Goal: Obtain resource: Obtain resource

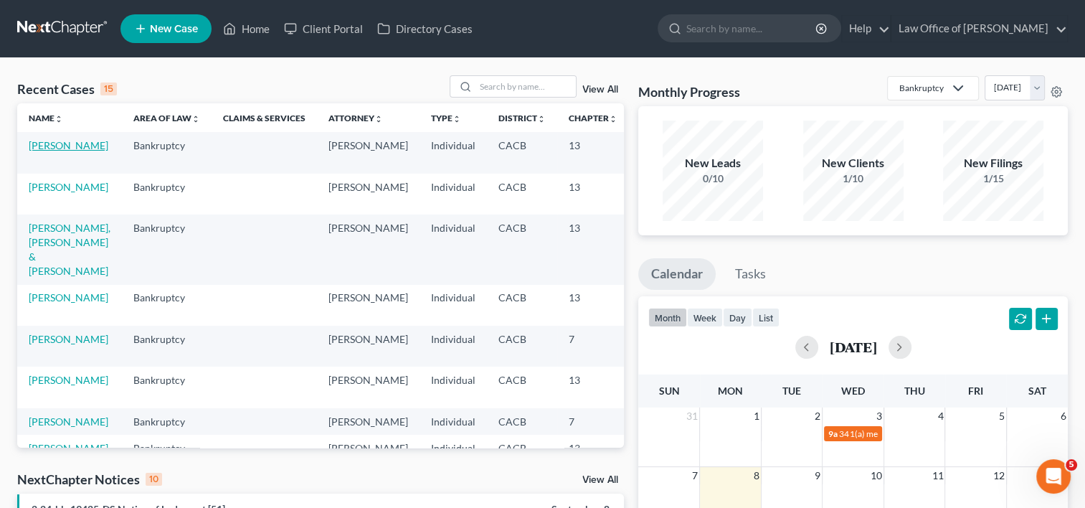
click at [49, 148] on link "[PERSON_NAME]" at bounding box center [69, 145] width 80 height 12
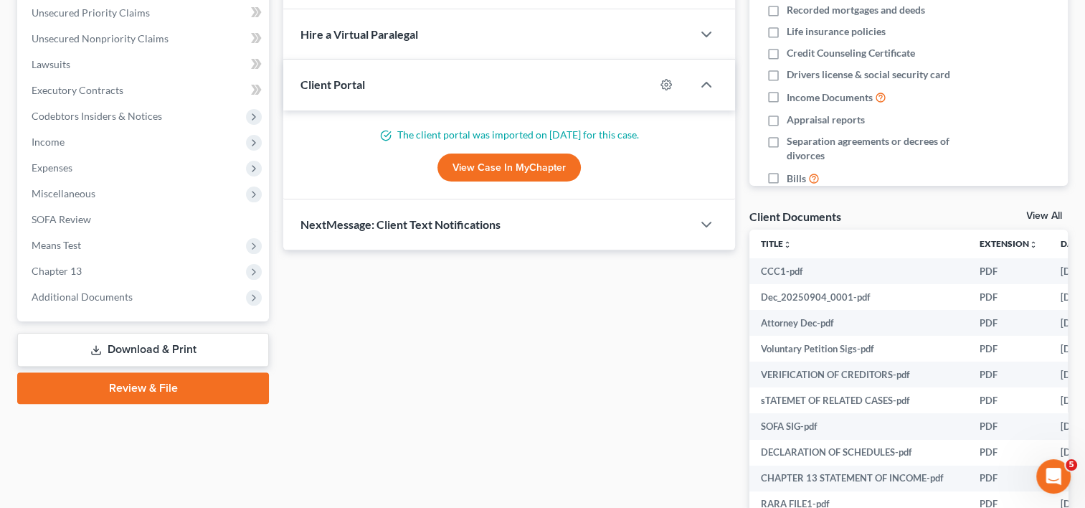
scroll to position [331, 0]
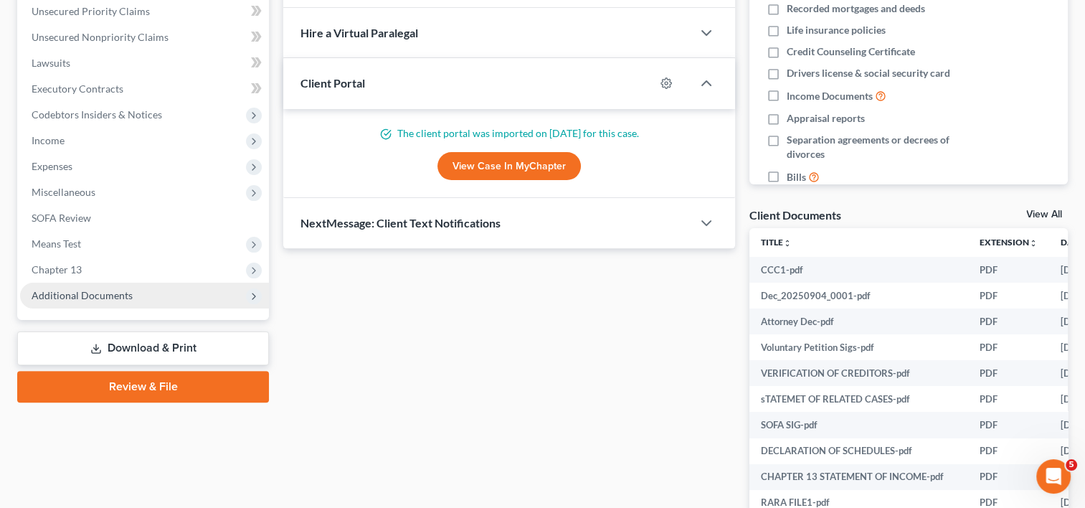
click at [110, 301] on span "Additional Documents" at bounding box center [144, 296] width 249 height 26
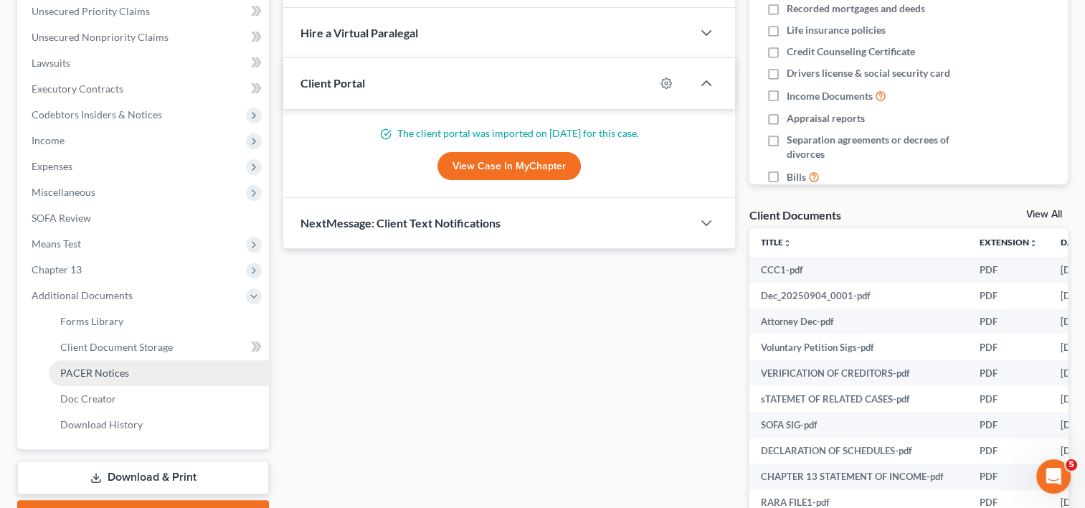
click at [136, 376] on link "PACER Notices" at bounding box center [159, 373] width 220 height 26
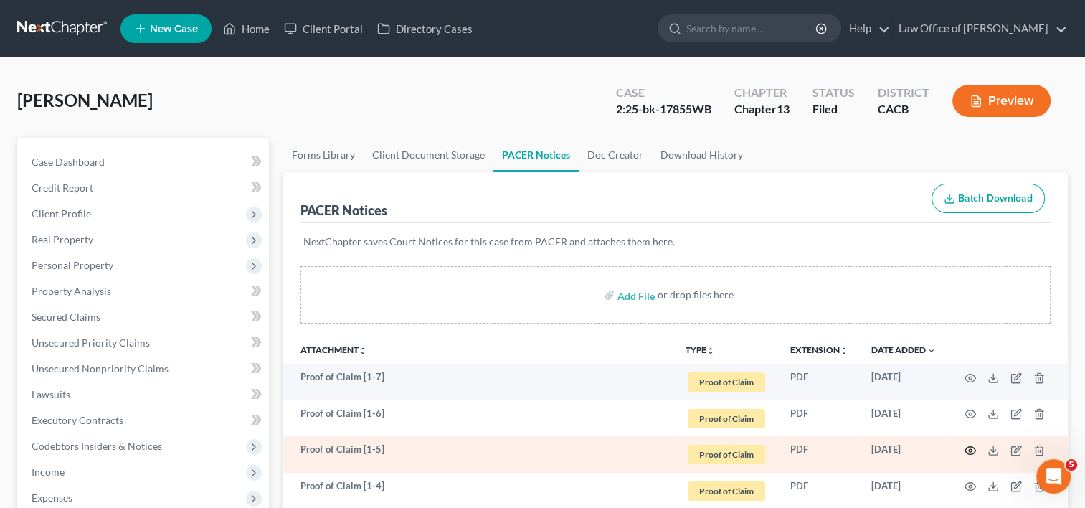
click at [967, 451] on icon "button" at bounding box center [970, 450] width 11 height 11
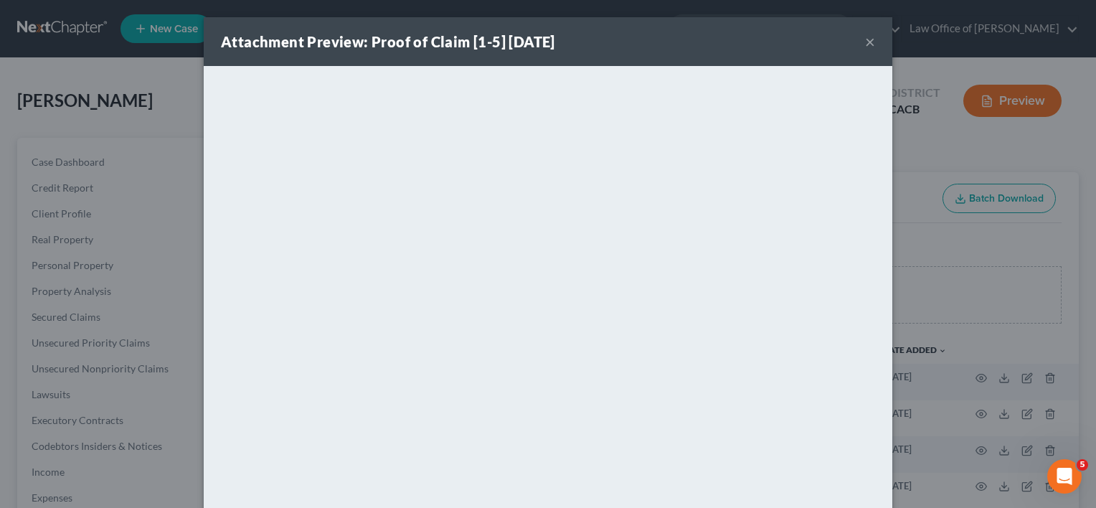
click at [869, 45] on button "×" at bounding box center [870, 41] width 10 height 17
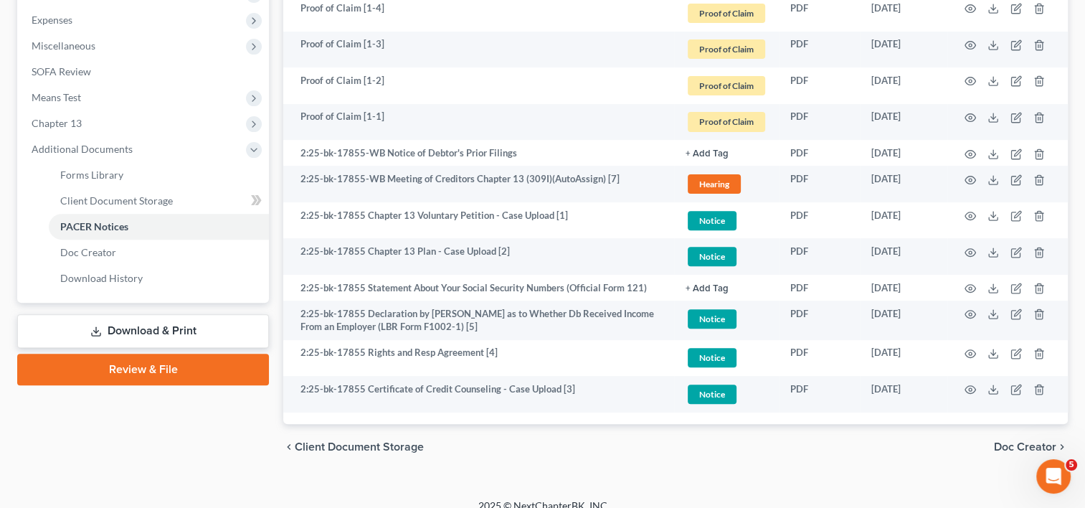
scroll to position [493, 0]
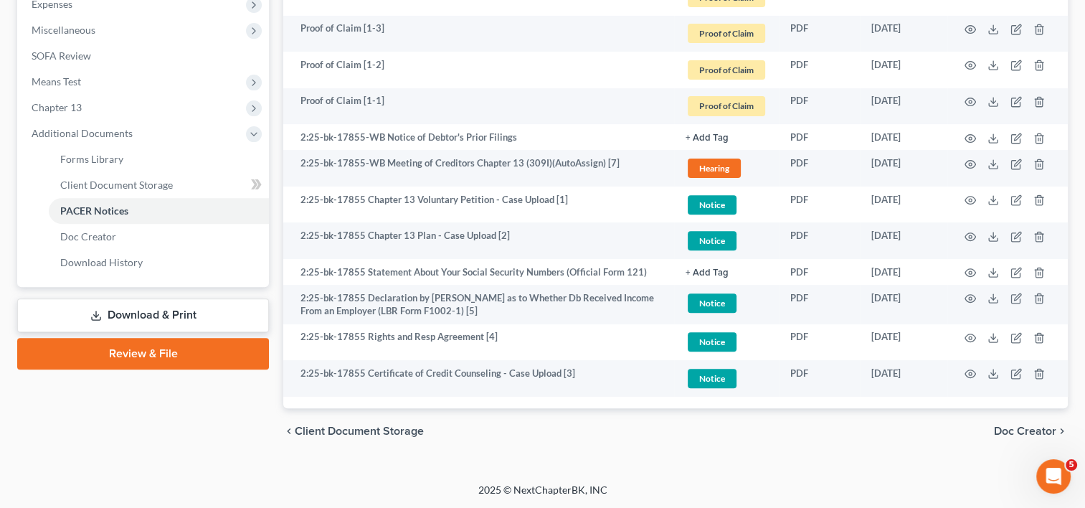
click at [142, 307] on link "Download & Print" at bounding box center [143, 315] width 252 height 34
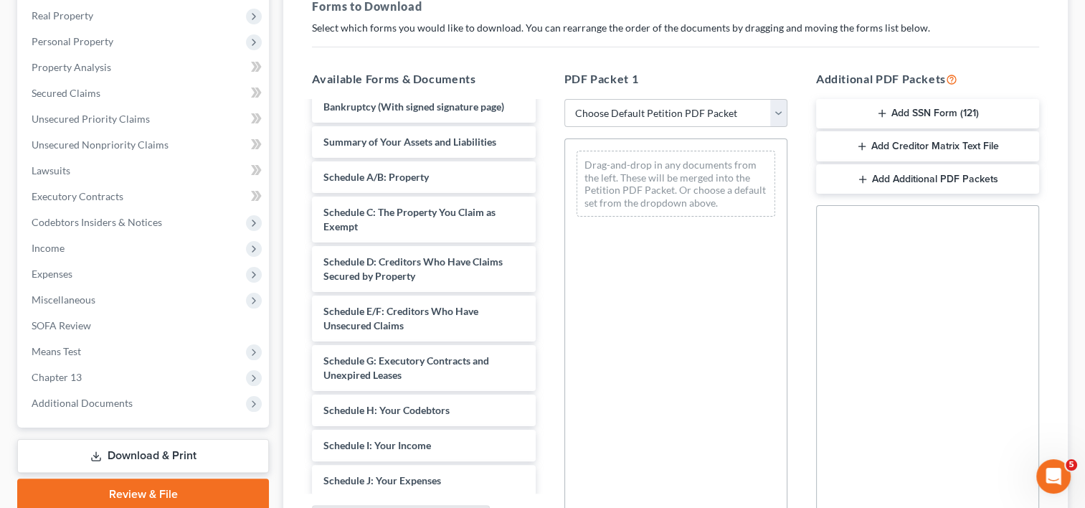
scroll to position [407, 0]
click at [105, 406] on span "Additional Documents" at bounding box center [82, 403] width 101 height 12
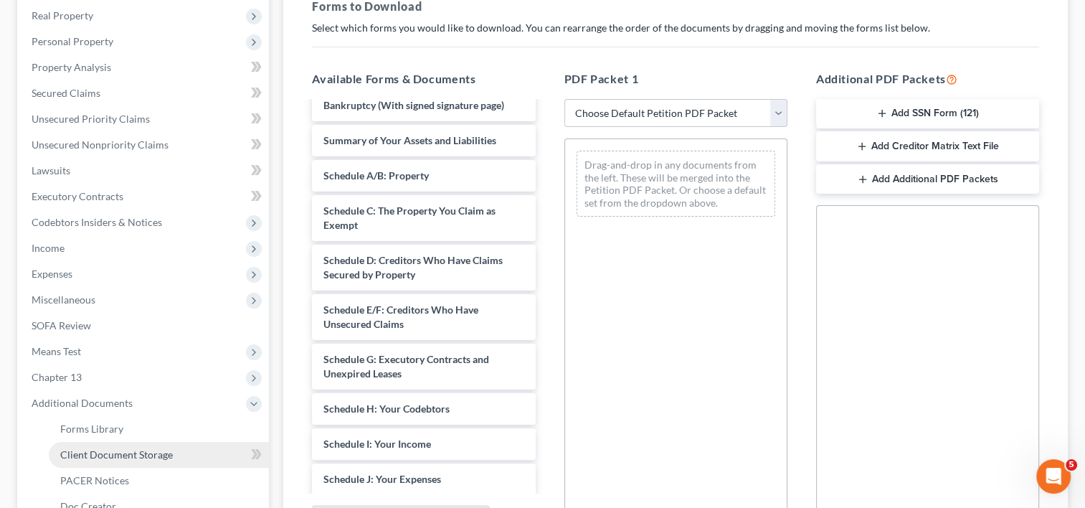
click at [157, 458] on span "Client Document Storage" at bounding box center [116, 454] width 113 height 12
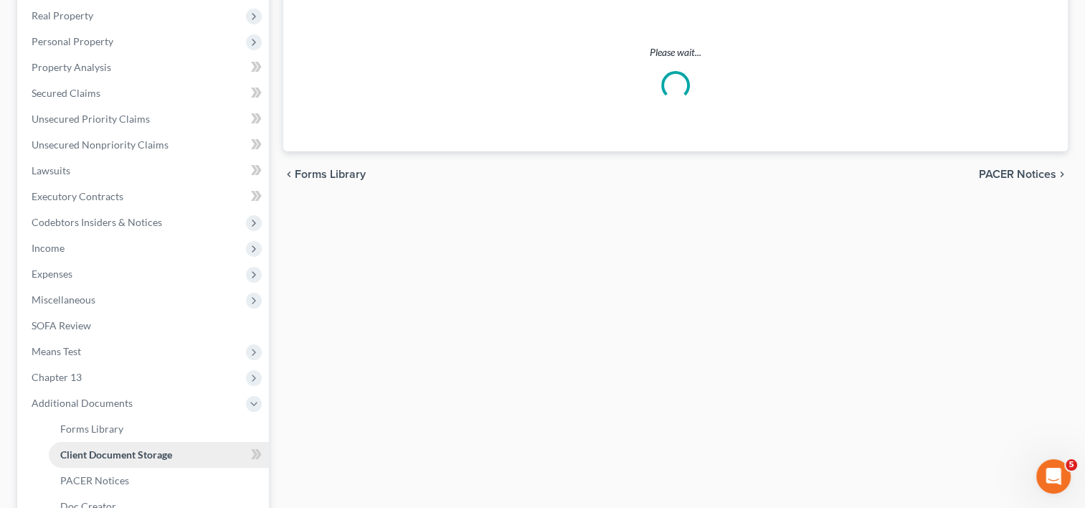
scroll to position [118, 0]
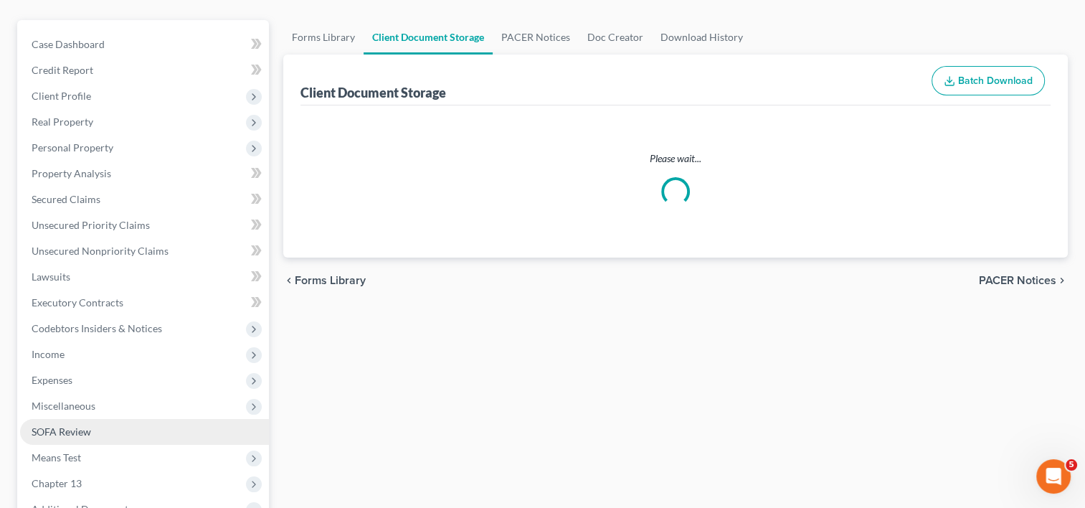
select select "19"
select select "53"
select select "56"
select select "41"
select select "53"
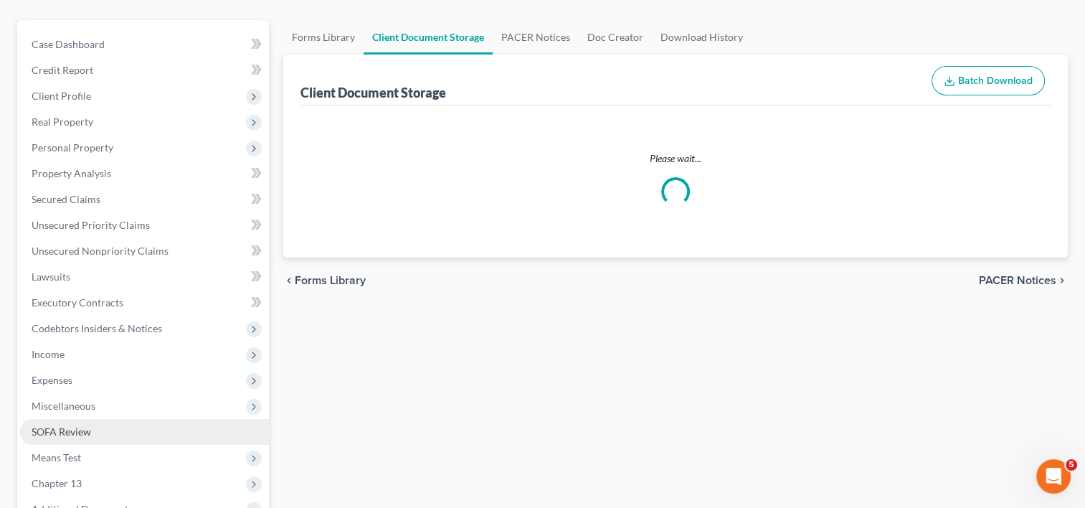
select select "56"
select select "57"
select select "65"
select select "59"
select select "60"
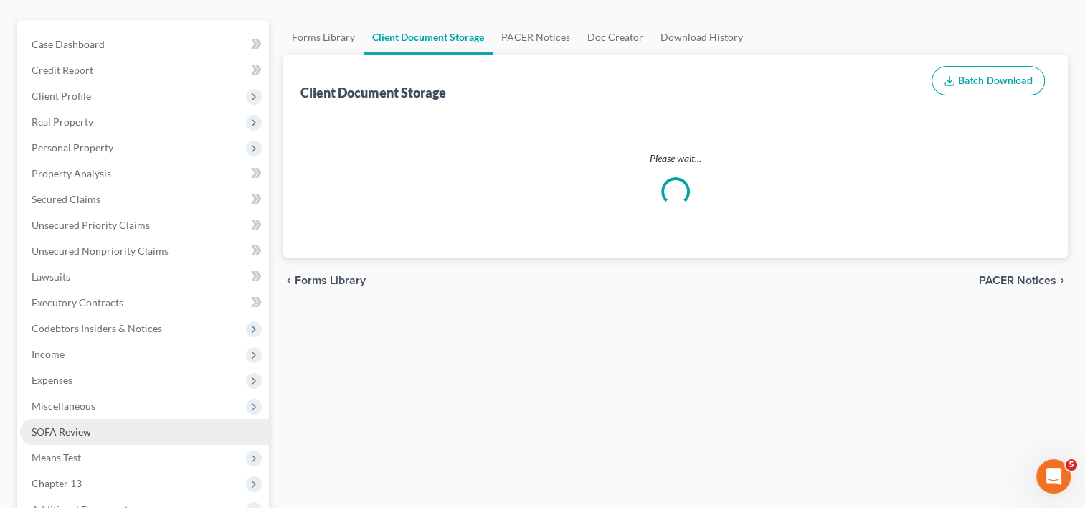
select select "7"
select select "30"
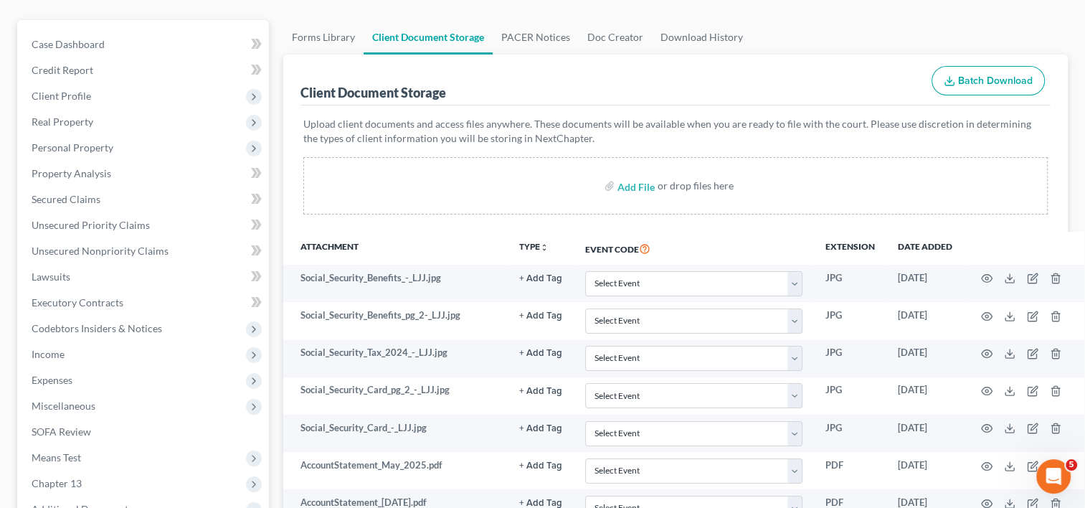
scroll to position [0, 0]
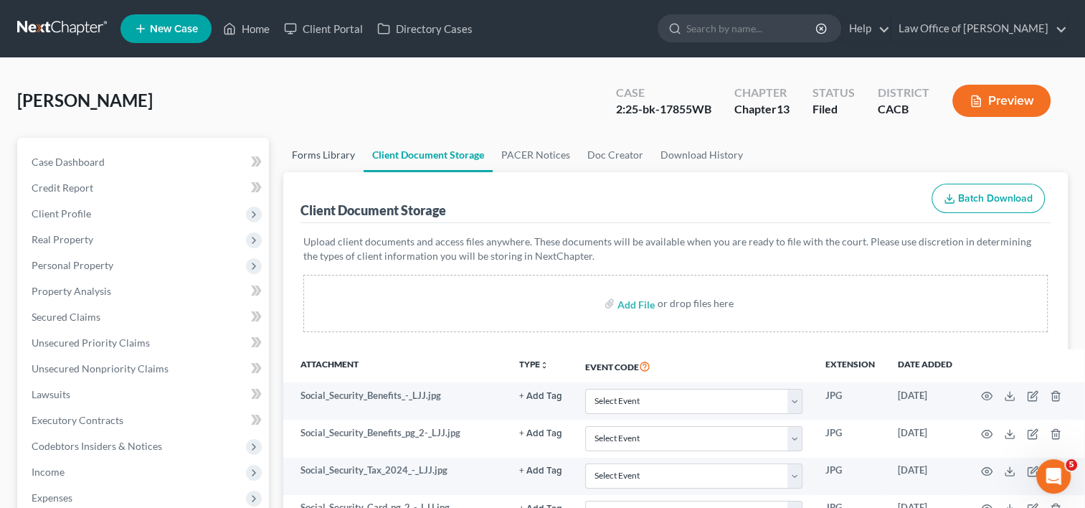
click at [313, 158] on link "Forms Library" at bounding box center [323, 155] width 80 height 34
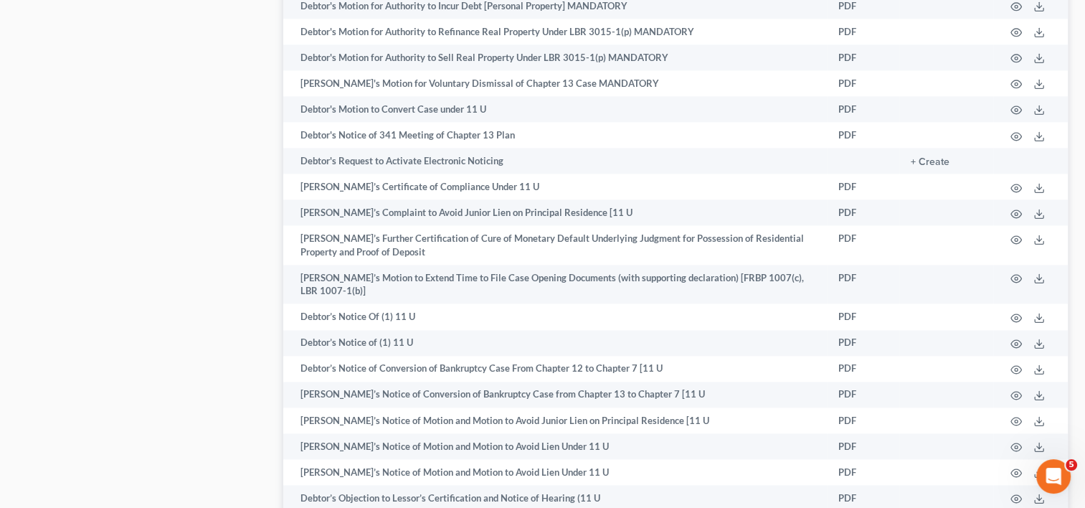
scroll to position [1298, 0]
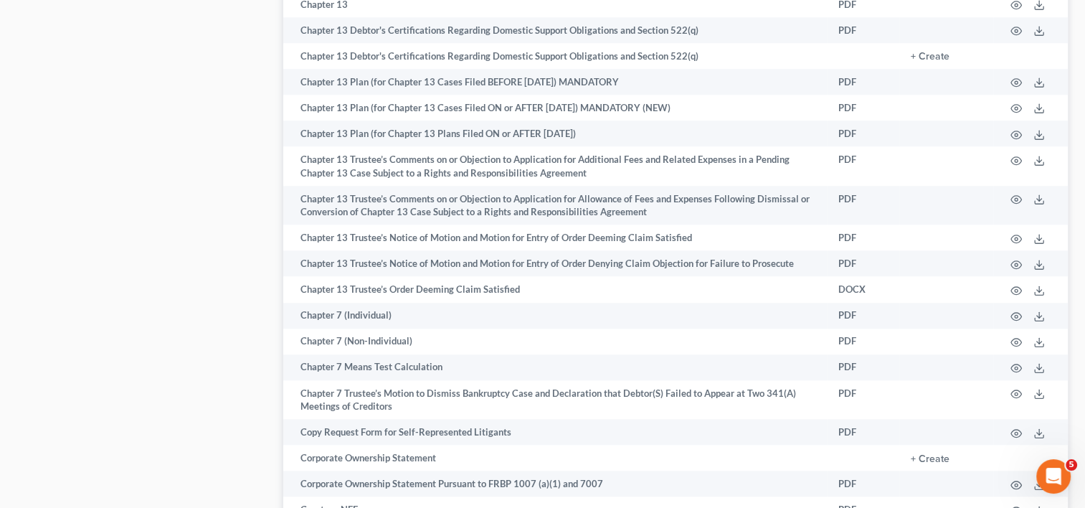
drag, startPoint x: 1063, startPoint y: 72, endPoint x: 1084, endPoint y: 57, distance: 24.7
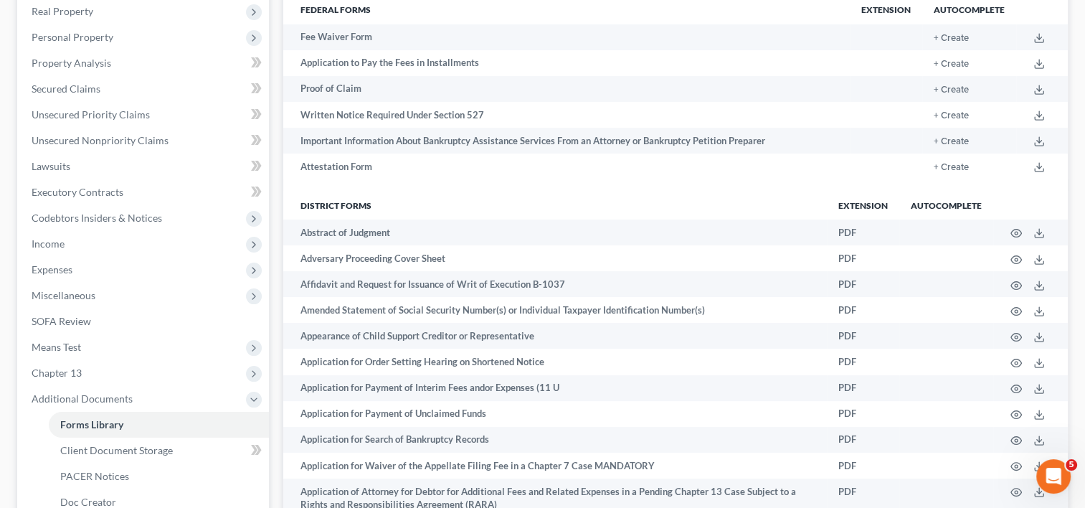
scroll to position [0, 0]
